Goal: Contribute content: Add original content to the website for others to see

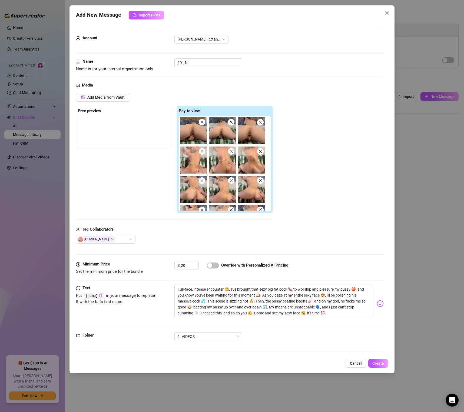
scroll to position [950, 0]
click at [119, 99] on span "Add Media from Vault" at bounding box center [105, 97] width 37 height 4
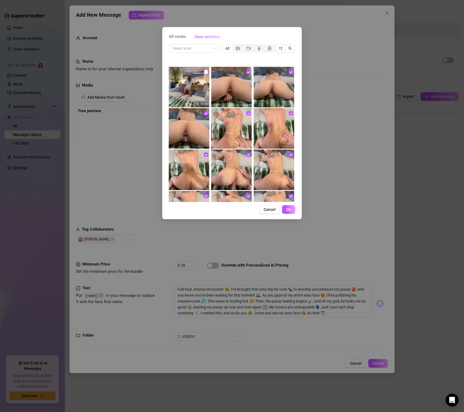
click at [205, 71] on input "checkbox" at bounding box center [206, 72] width 4 height 4
checkbox input "true"
click at [289, 211] on span "OK" at bounding box center [288, 210] width 5 height 4
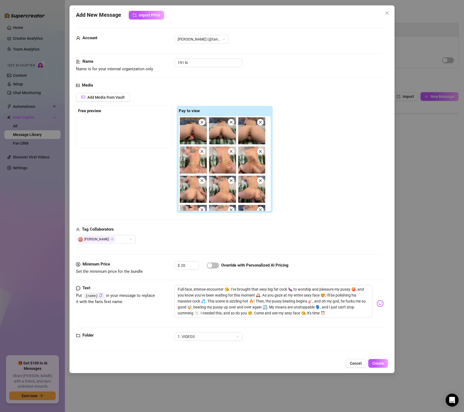
click at [112, 102] on div "Add Media from Vault" at bounding box center [174, 99] width 197 height 13
click at [112, 95] on span "Add Media from Vault" at bounding box center [105, 97] width 37 height 4
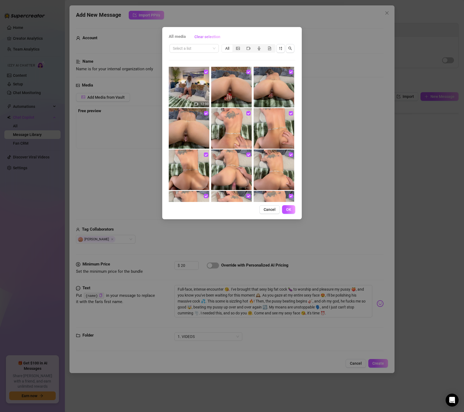
click at [405, 62] on div "All media Clear selection Select a list All 12:00 Cancel OK" at bounding box center [232, 206] width 464 height 412
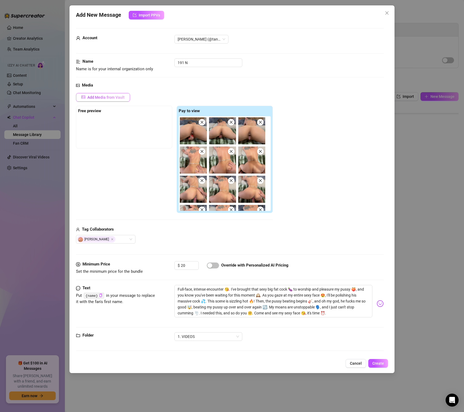
click at [116, 97] on span "Add Media from Vault" at bounding box center [105, 97] width 37 height 4
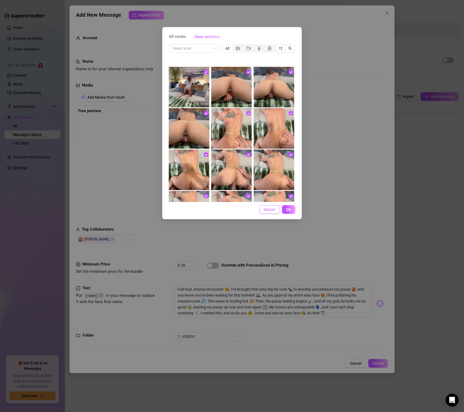
click at [265, 208] on span "Cancel" at bounding box center [270, 210] width 12 height 4
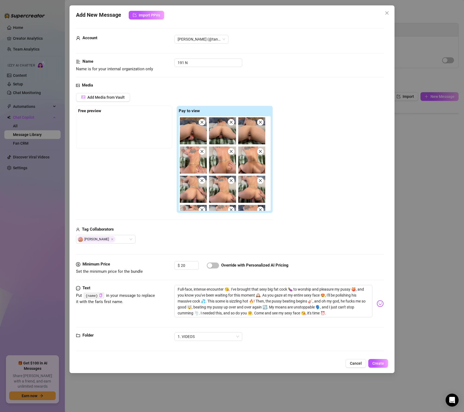
click at [106, 80] on div "Name Name is for your internal organization only 191 N" at bounding box center [230, 70] width 308 height 24
click at [112, 96] on span "Add Media from Vault" at bounding box center [105, 97] width 37 height 4
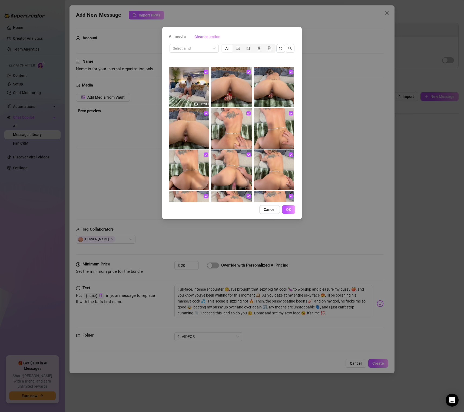
click at [230, 48] on div "All" at bounding box center [227, 49] width 11 height 8
click at [224, 45] on input "All" at bounding box center [224, 45] width 0 height 0
click at [229, 48] on div "All" at bounding box center [227, 49] width 11 height 8
click at [224, 45] on input "All" at bounding box center [224, 45] width 0 height 0
click at [287, 210] on span "OK" at bounding box center [288, 210] width 5 height 4
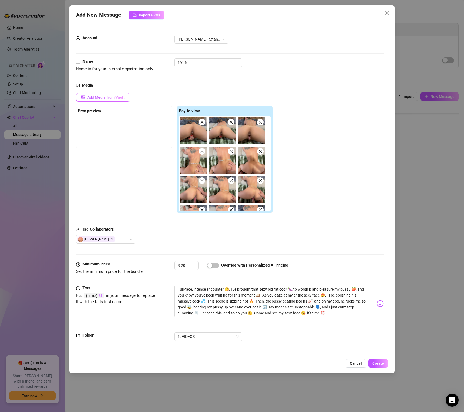
click at [102, 97] on span "Add Media from Vault" at bounding box center [105, 97] width 37 height 4
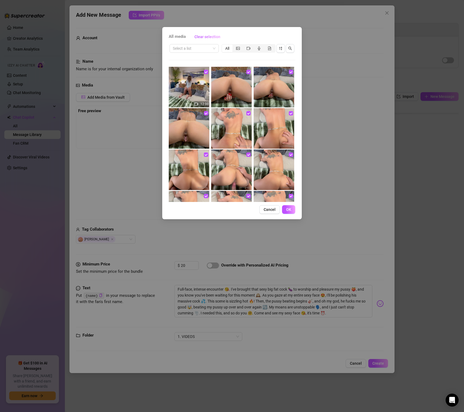
click at [326, 82] on div "All media Clear selection Select a list All 12:00 Cancel OK" at bounding box center [232, 206] width 464 height 412
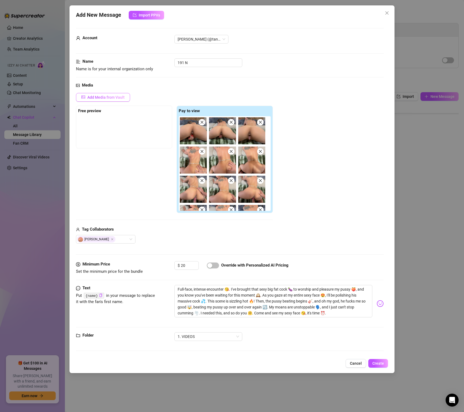
click at [120, 99] on span "Add Media from Vault" at bounding box center [105, 97] width 37 height 4
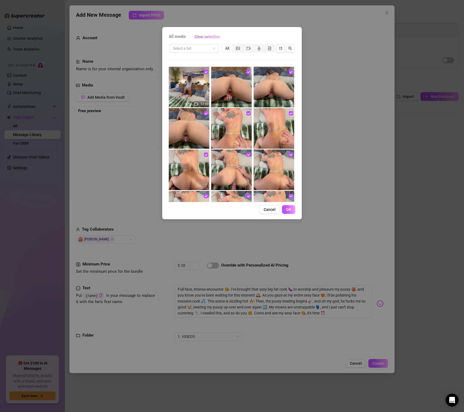
click at [383, 117] on div "All media Clear selection Select a list All 12:00 Cancel OK" at bounding box center [232, 206] width 464 height 412
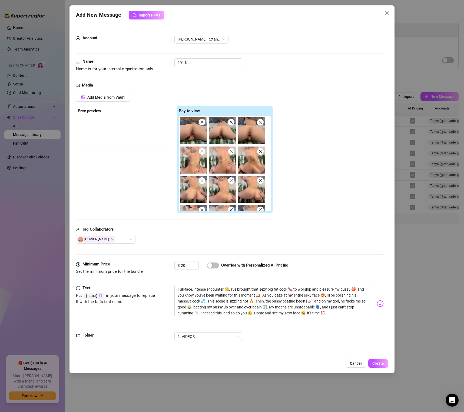
click at [144, 124] on div at bounding box center [124, 129] width 92 height 27
click at [111, 98] on span "Add Media from Vault" at bounding box center [105, 97] width 37 height 4
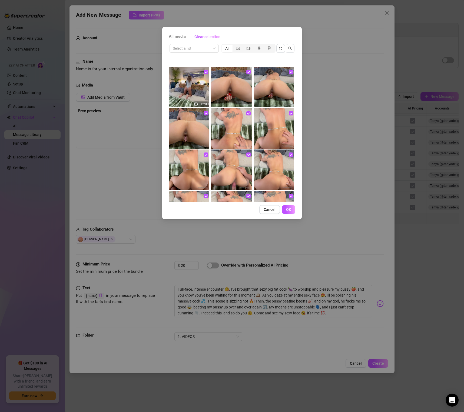
click at [310, 66] on div "All media Clear selection Select a list All 12:00 Cancel OK" at bounding box center [232, 206] width 464 height 412
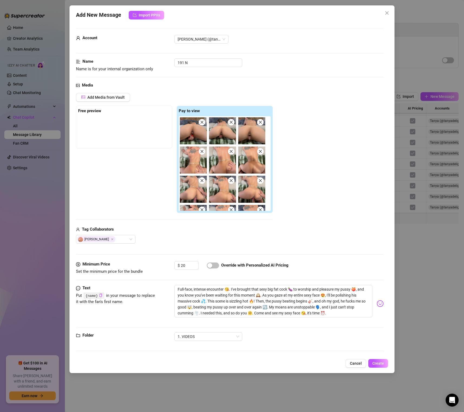
click at [149, 73] on div "Name Name is for your internal organization only 191 N" at bounding box center [230, 70] width 308 height 24
click at [108, 93] on button "Add Media from Vault" at bounding box center [103, 97] width 54 height 9
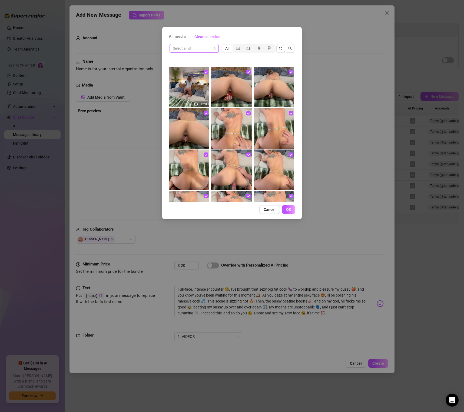
click at [211, 45] on span at bounding box center [194, 48] width 43 height 8
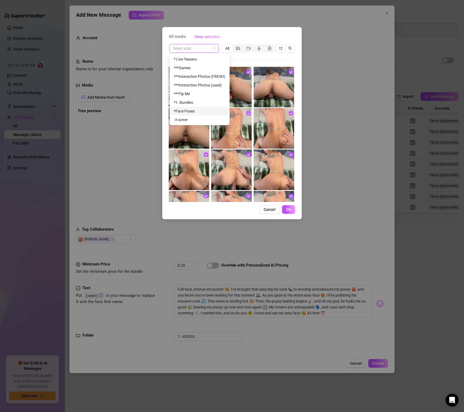
click at [194, 107] on div "*Face Poses" at bounding box center [200, 111] width 58 height 9
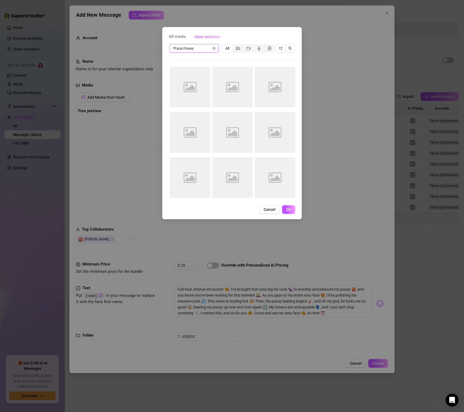
click at [228, 48] on div "All" at bounding box center [227, 49] width 11 height 8
click at [224, 45] on input "All" at bounding box center [224, 45] width 0 height 0
click at [273, 214] on div "Cancel OK" at bounding box center [232, 209] width 127 height 9
click at [270, 207] on button "Cancel" at bounding box center [270, 209] width 21 height 9
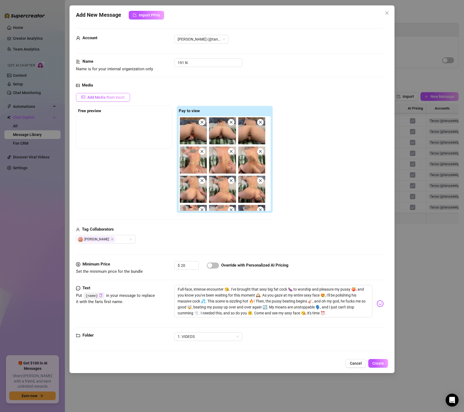
click at [100, 97] on span "Add Media from Vault" at bounding box center [105, 97] width 37 height 4
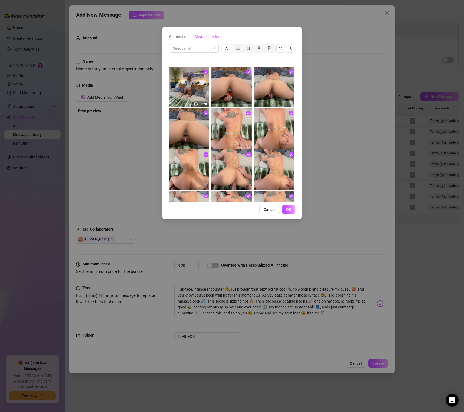
click at [232, 46] on div "All" at bounding box center [227, 49] width 11 height 8
click at [224, 45] on input "All" at bounding box center [224, 45] width 0 height 0
click at [229, 47] on div "All" at bounding box center [227, 49] width 11 height 8
click at [224, 45] on input "All" at bounding box center [224, 45] width 0 height 0
click at [236, 47] on div "segmented control" at bounding box center [238, 49] width 11 height 8
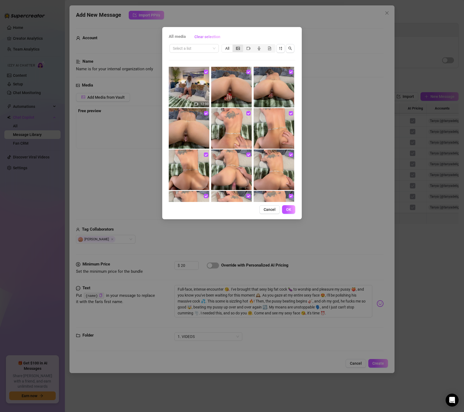
click at [234, 45] on input "segmented control" at bounding box center [234, 45] width 0 height 0
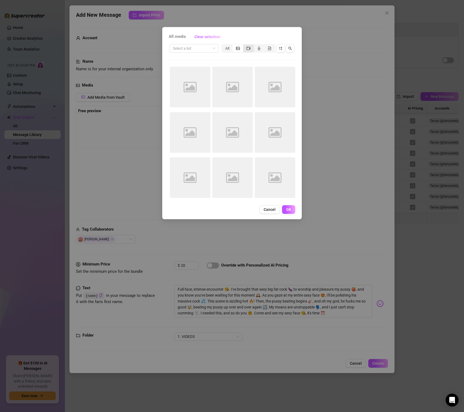
click at [247, 49] on icon "video-camera" at bounding box center [249, 49] width 4 height 4
click at [245, 45] on input "segmented control" at bounding box center [245, 45] width 0 height 0
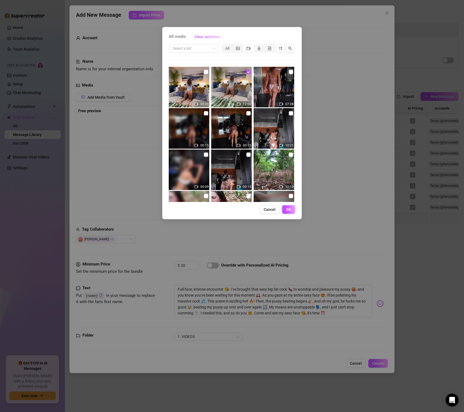
click at [209, 71] on img at bounding box center [189, 87] width 41 height 41
checkbox input "true"
click at [290, 209] on span "OK" at bounding box center [288, 210] width 5 height 4
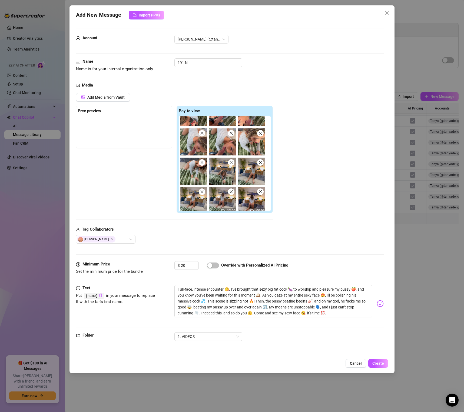
scroll to position [285, 0]
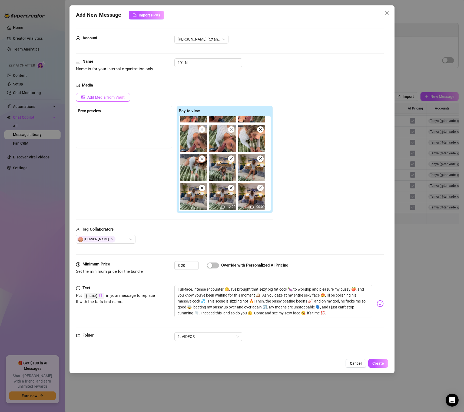
click at [110, 98] on span "Add Media from Vault" at bounding box center [105, 97] width 37 height 4
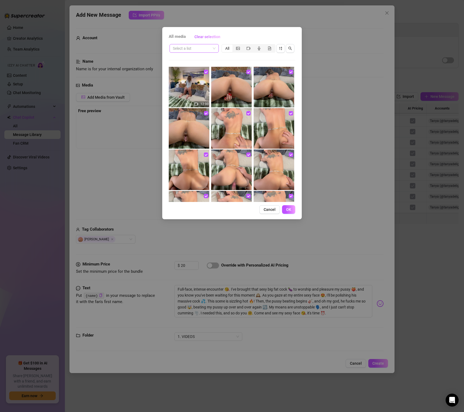
click at [205, 45] on input "search" at bounding box center [192, 48] width 38 height 8
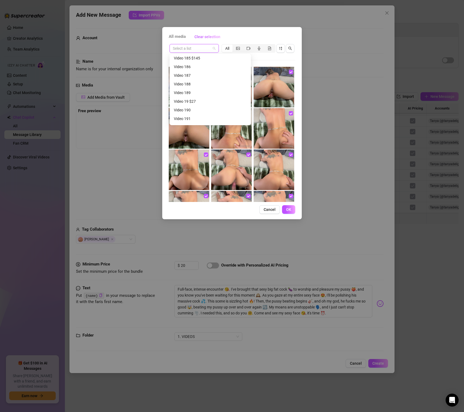
scroll to position [1155, 0]
click at [188, 116] on div "Video 191" at bounding box center [210, 117] width 73 height 6
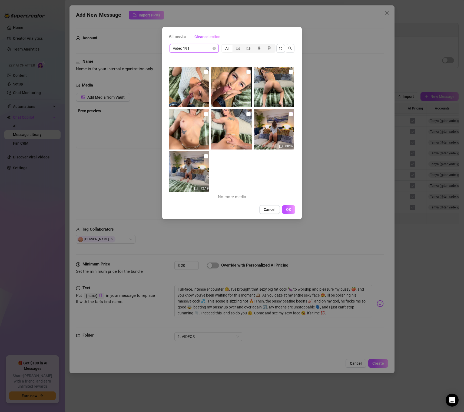
click at [292, 112] on input "checkbox" at bounding box center [291, 114] width 4 height 4
checkbox input "true"
click at [294, 208] on button "OK" at bounding box center [288, 209] width 13 height 9
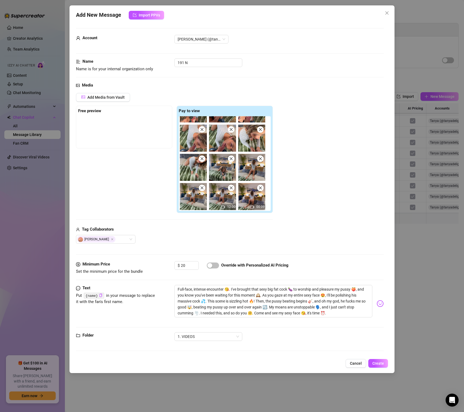
scroll to position [314, 0]
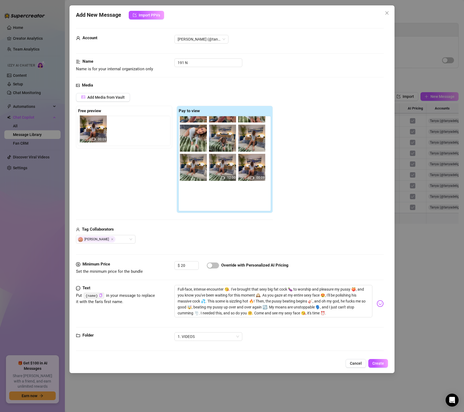
click at [93, 128] on div "Free preview Pay to view 12:00 00:09 00:09" at bounding box center [174, 160] width 197 height 108
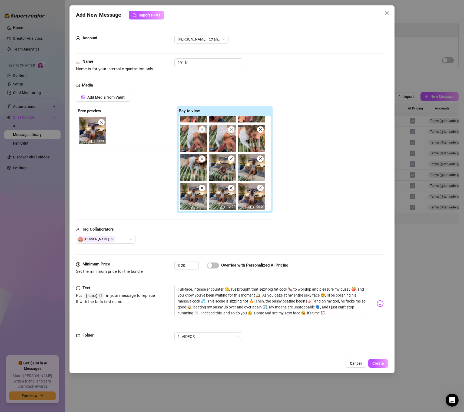
scroll to position [285, 0]
click at [177, 290] on textarea "Full-face, intense encounter 😘. I've brought that sexy big fat cock 🍆 to worshi…" at bounding box center [274, 301] width 198 height 32
click at [215, 293] on textarea "Full-face, intense encounter 😘. I've brought that sexy big fat cock 🍆 to worshi…" at bounding box center [274, 301] width 198 height 32
click at [381, 363] on span "Create" at bounding box center [379, 364] width 12 height 4
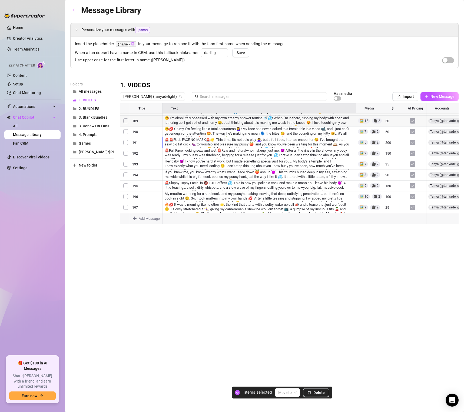
click at [127, 143] on div at bounding box center [289, 163] width 339 height 121
click at [321, 393] on span "Delete" at bounding box center [319, 393] width 11 height 4
click at [149, 196] on div at bounding box center [289, 163] width 339 height 121
click at [147, 195] on div at bounding box center [289, 163] width 339 height 121
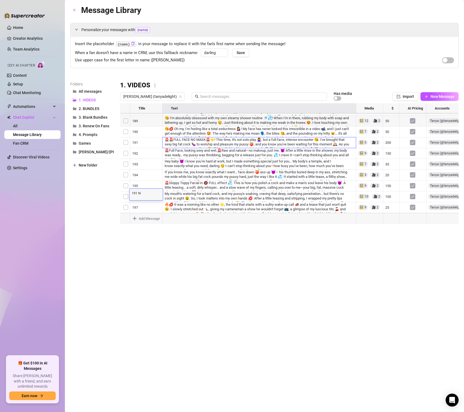
scroll to position [0, 0]
click at [148, 194] on textarea "191 N" at bounding box center [146, 193] width 33 height 5
type textarea "191"
drag, startPoint x: 122, startPoint y: 194, endPoint x: 127, endPoint y: 140, distance: 53.8
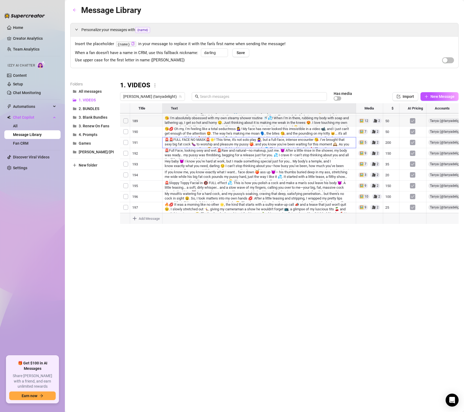
click at [127, 140] on div at bounding box center [289, 163] width 339 height 121
click at [168, 141] on div at bounding box center [289, 163] width 339 height 121
click at [252, 136] on div at bounding box center [289, 163] width 339 height 121
click at [412, 145] on div at bounding box center [289, 163] width 339 height 121
